Goal: Information Seeking & Learning: Understand process/instructions

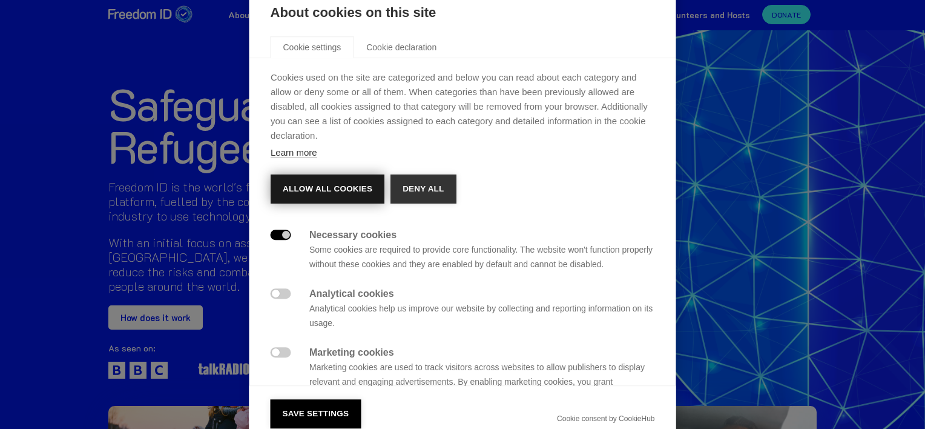
click at [340, 191] on button "Allow all cookies" at bounding box center [328, 188] width 114 height 29
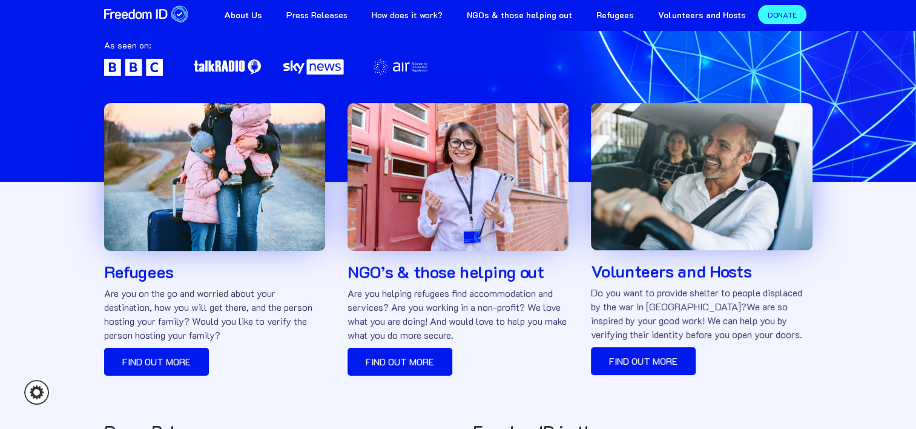
scroll to position [182, 0]
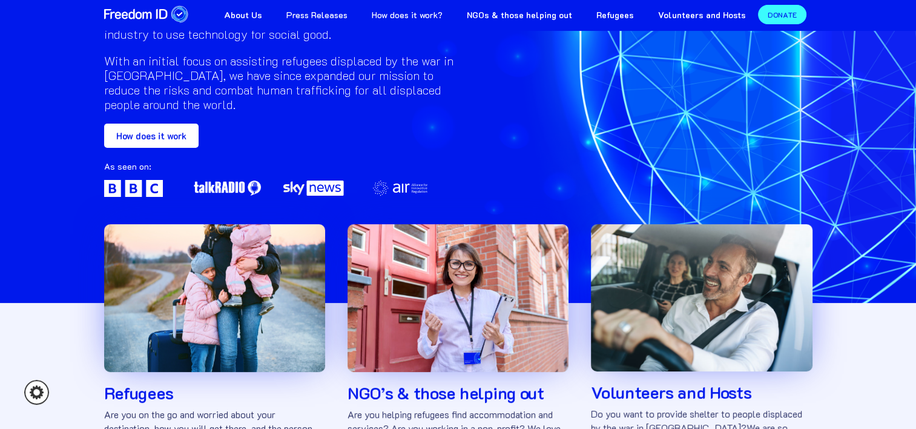
click at [157, 131] on link "How does it work" at bounding box center [151, 136] width 94 height 24
